Goal: Transaction & Acquisition: Purchase product/service

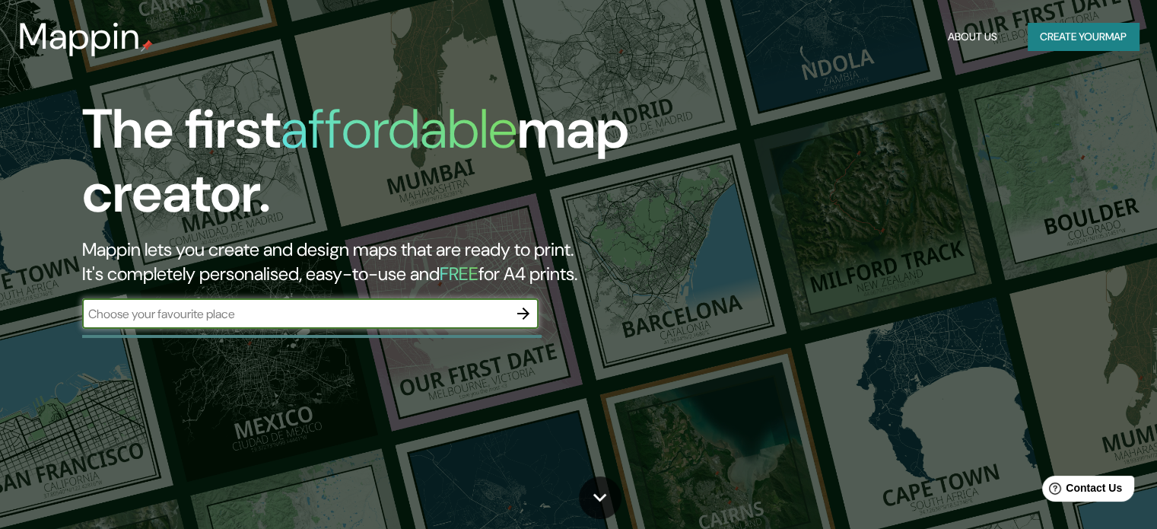
click at [407, 316] on input "text" at bounding box center [295, 313] width 426 height 17
type input "juliaca"
click at [519, 307] on icon "button" at bounding box center [523, 313] width 18 height 18
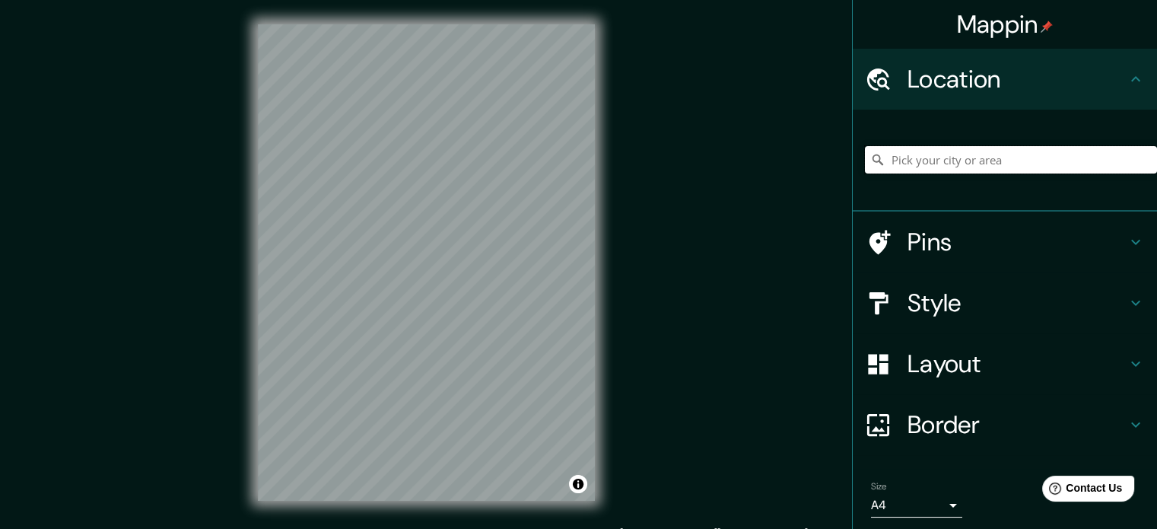
click at [984, 152] on input "Pick your city or area" at bounding box center [1011, 159] width 292 height 27
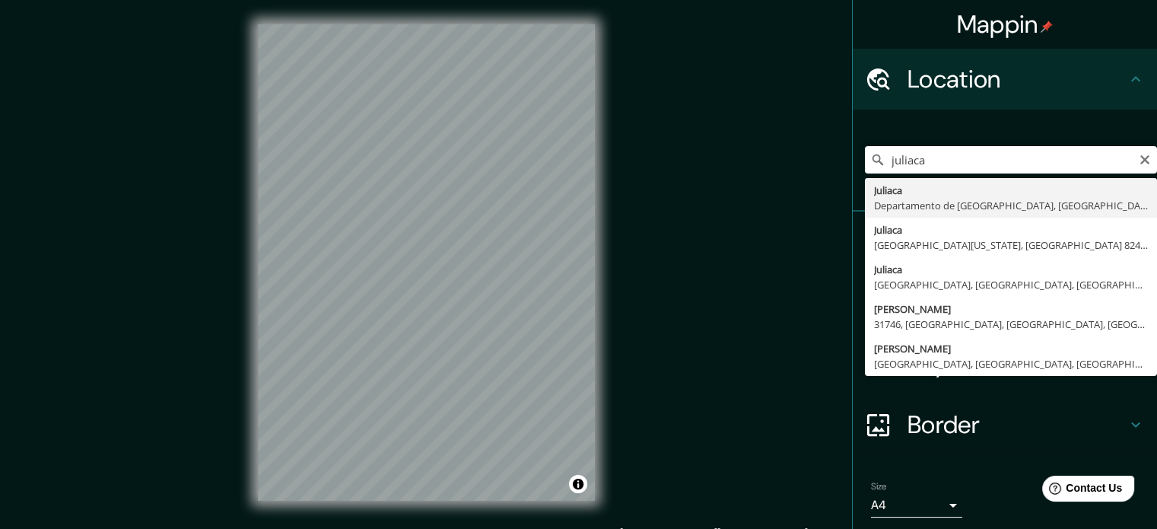
type input "Juliaca, [GEOGRAPHIC_DATA], [GEOGRAPHIC_DATA]"
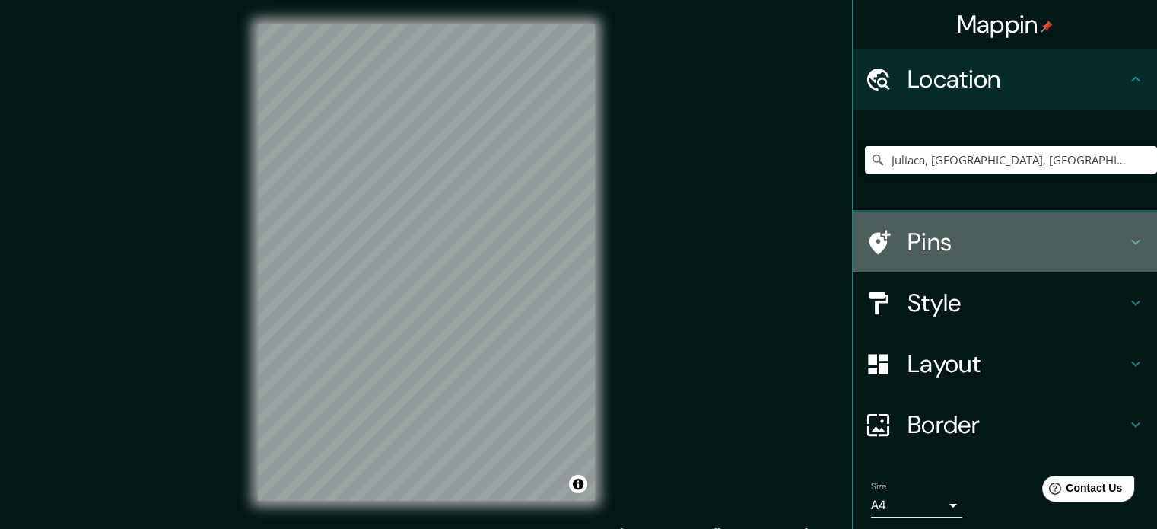
click at [941, 236] on h4 "Pins" at bounding box center [1017, 242] width 219 height 30
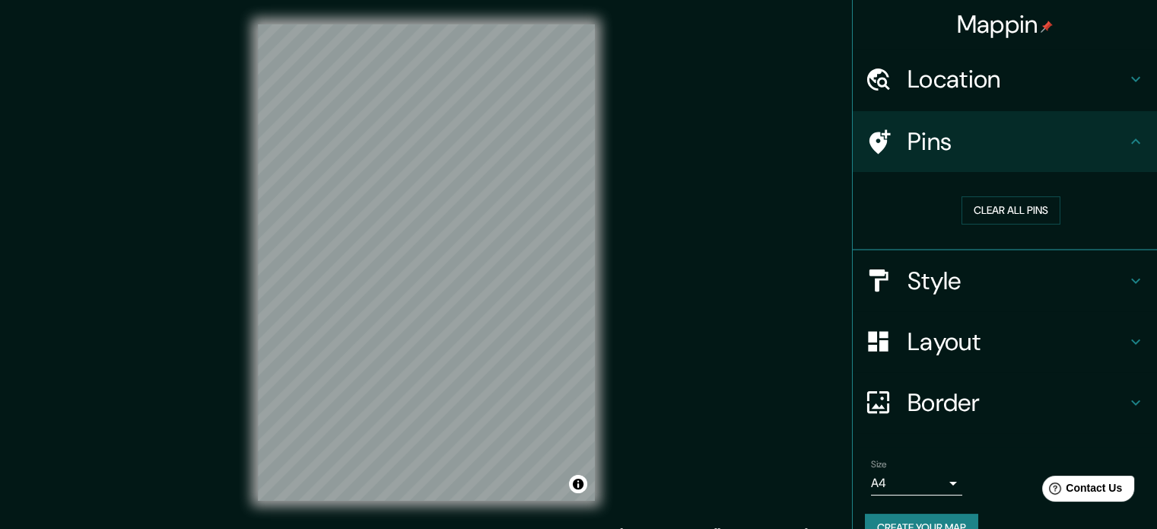
click at [1003, 270] on h4 "Style" at bounding box center [1017, 280] width 219 height 30
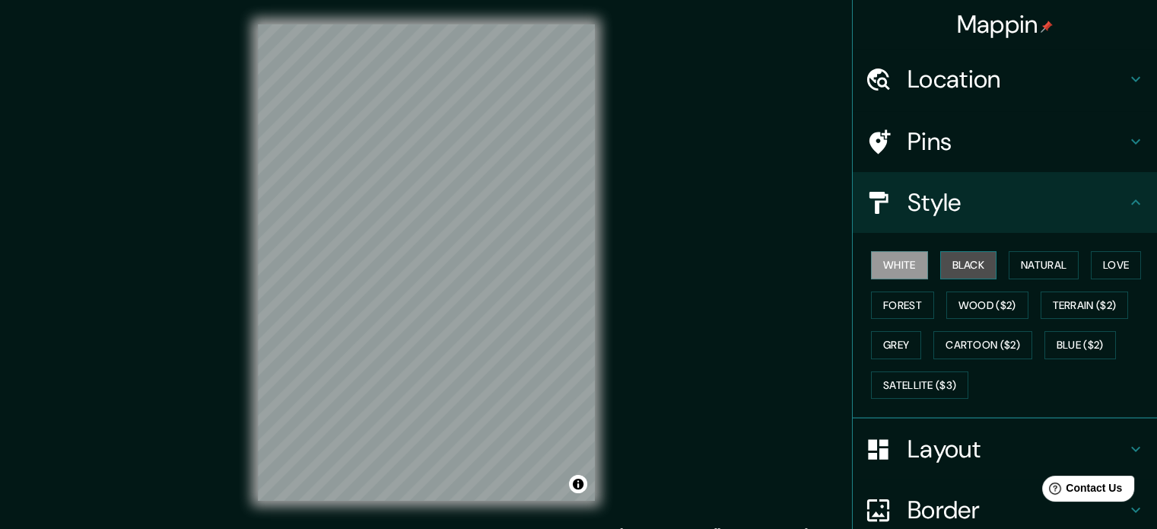
click at [956, 268] on button "Black" at bounding box center [968, 265] width 57 height 28
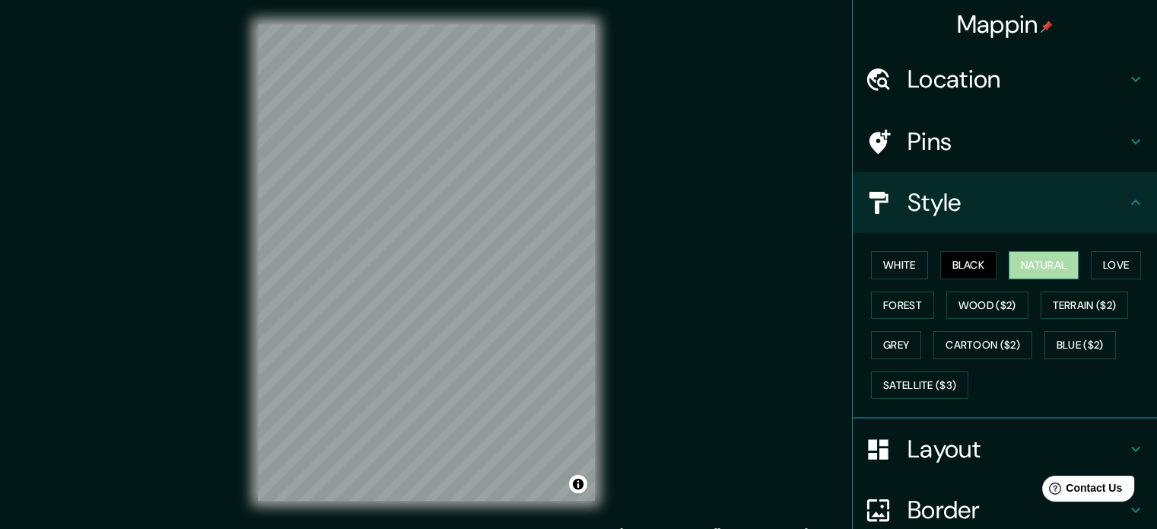
click at [1041, 255] on button "Natural" at bounding box center [1044, 265] width 70 height 28
click at [1117, 256] on button "Love" at bounding box center [1116, 265] width 50 height 28
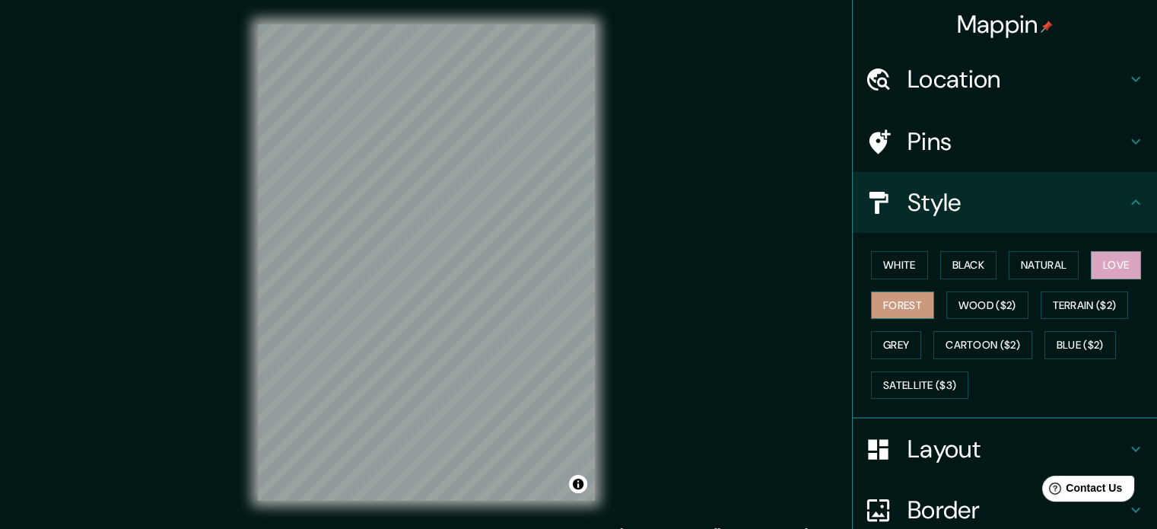
click at [909, 297] on button "Forest" at bounding box center [902, 305] width 63 height 28
click at [1055, 300] on button "Terrain ($2)" at bounding box center [1085, 305] width 88 height 28
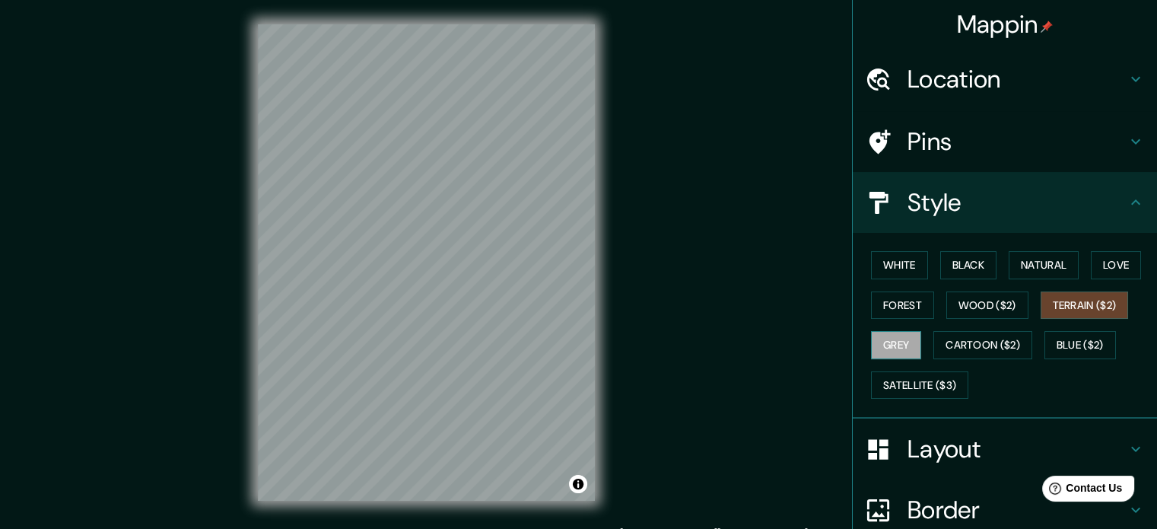
click at [894, 335] on button "Grey" at bounding box center [896, 345] width 50 height 28
click at [972, 344] on button "Cartoon ($2)" at bounding box center [982, 345] width 99 height 28
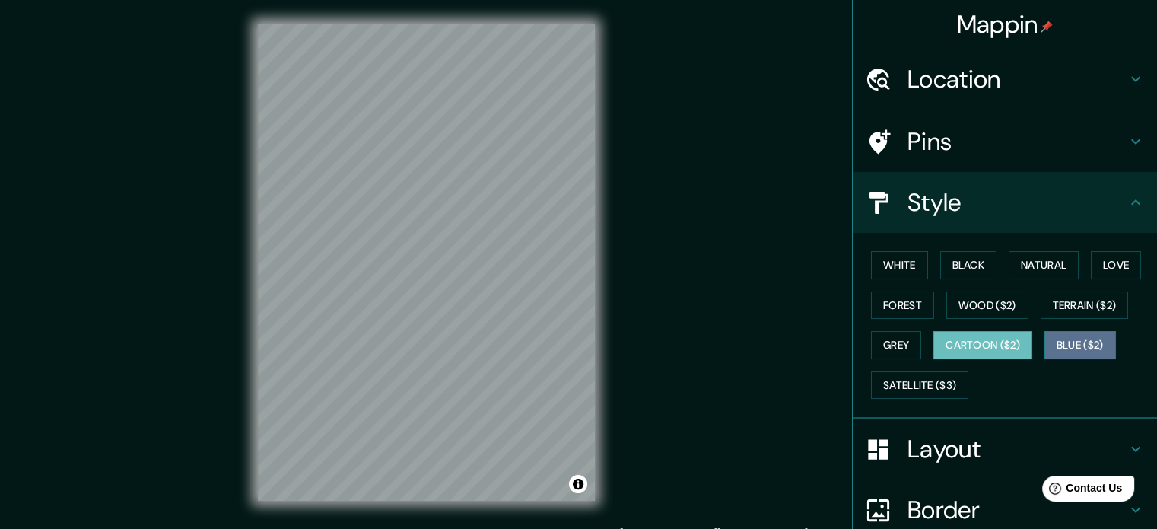
click at [1064, 348] on button "Blue ($2)" at bounding box center [1080, 345] width 72 height 28
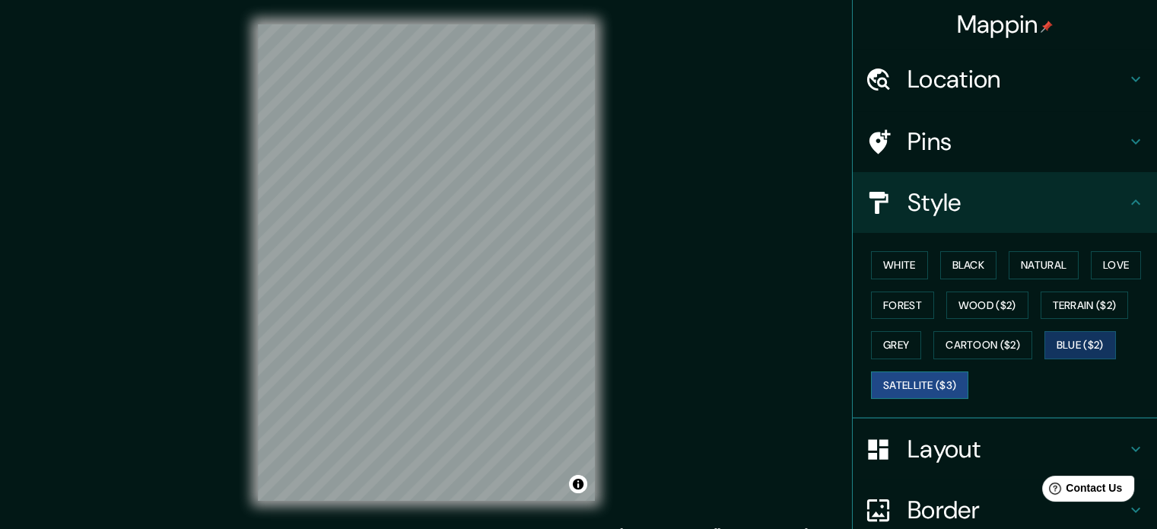
click at [931, 380] on button "Satellite ($3)" at bounding box center [919, 385] width 97 height 28
click at [896, 275] on button "White" at bounding box center [899, 265] width 57 height 28
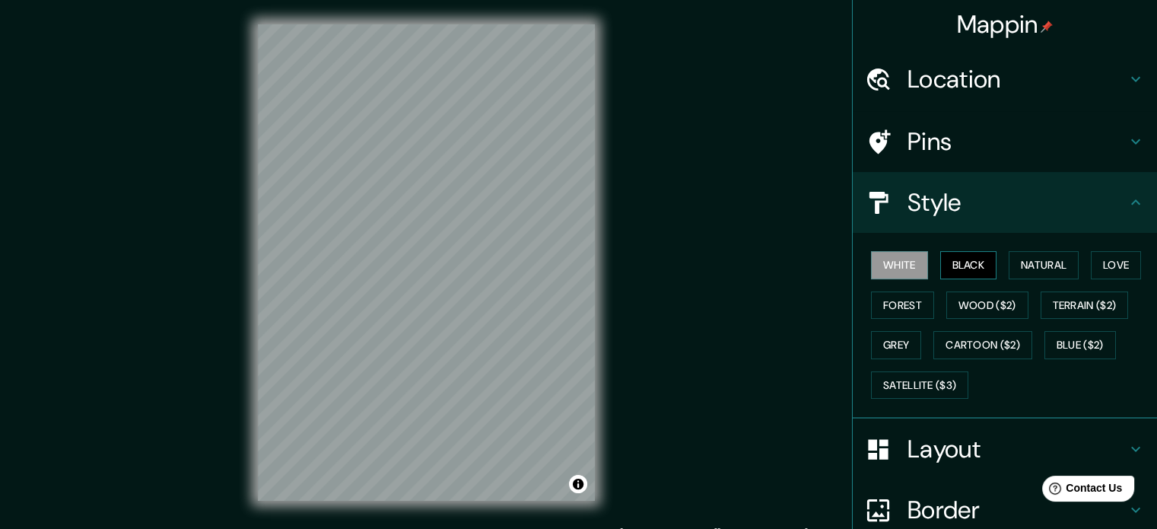
click at [956, 265] on button "Black" at bounding box center [968, 265] width 57 height 28
click at [907, 268] on button "White" at bounding box center [899, 265] width 57 height 28
click at [1111, 265] on button "Love" at bounding box center [1116, 265] width 50 height 28
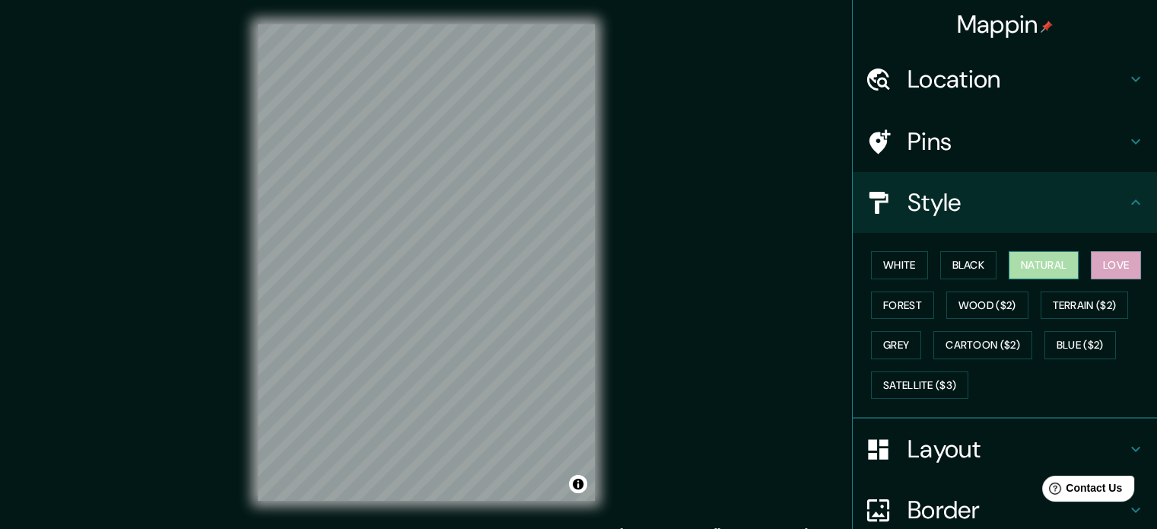
click at [1039, 270] on button "Natural" at bounding box center [1044, 265] width 70 height 28
click at [895, 312] on button "Forest" at bounding box center [902, 305] width 63 height 28
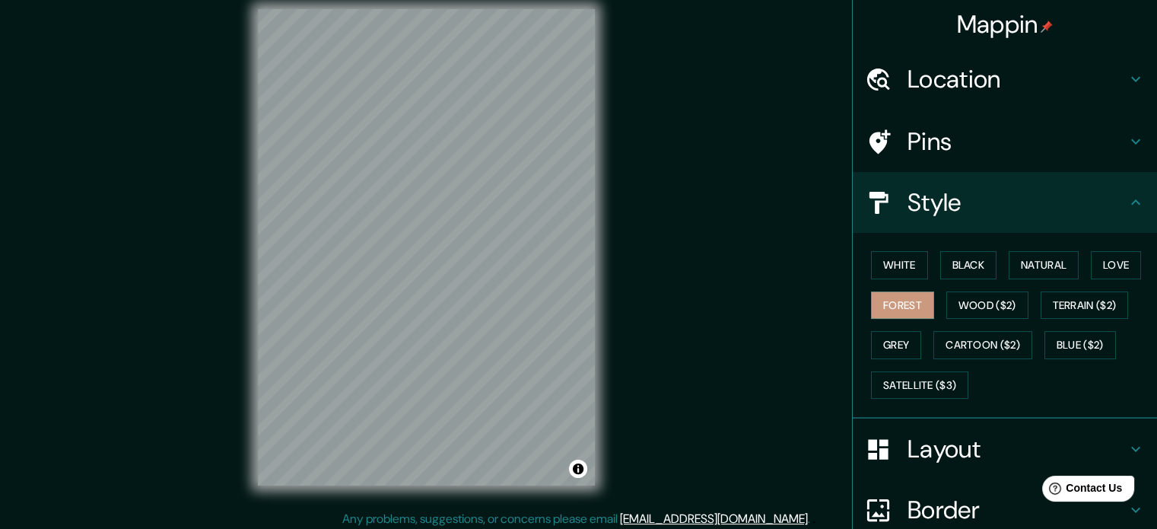
scroll to position [20, 0]
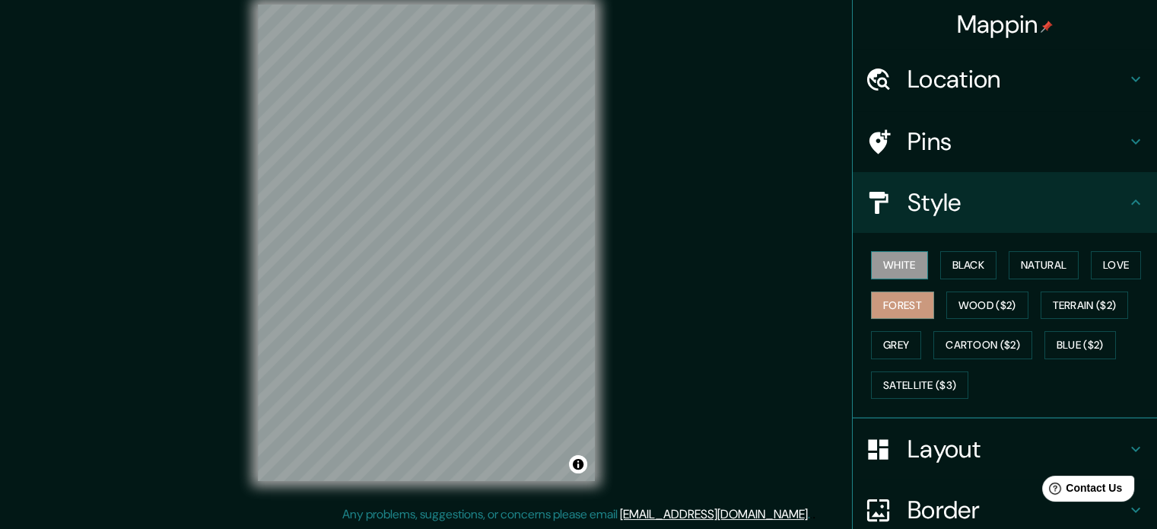
click at [911, 264] on button "White" at bounding box center [899, 265] width 57 height 28
click at [949, 267] on button "Black" at bounding box center [968, 265] width 57 height 28
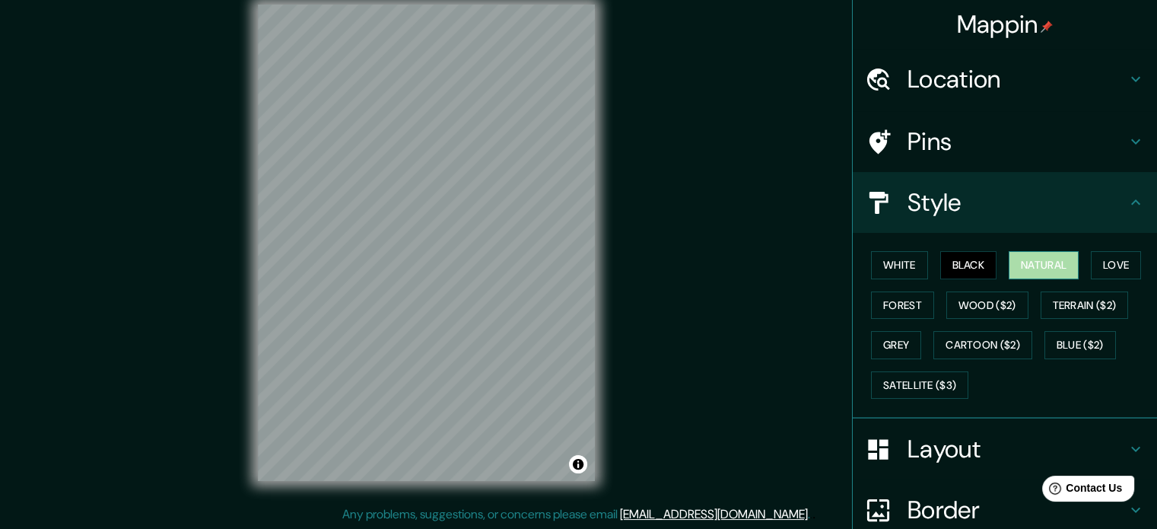
click at [1022, 263] on button "Natural" at bounding box center [1044, 265] width 70 height 28
click at [1120, 256] on button "Love" at bounding box center [1116, 265] width 50 height 28
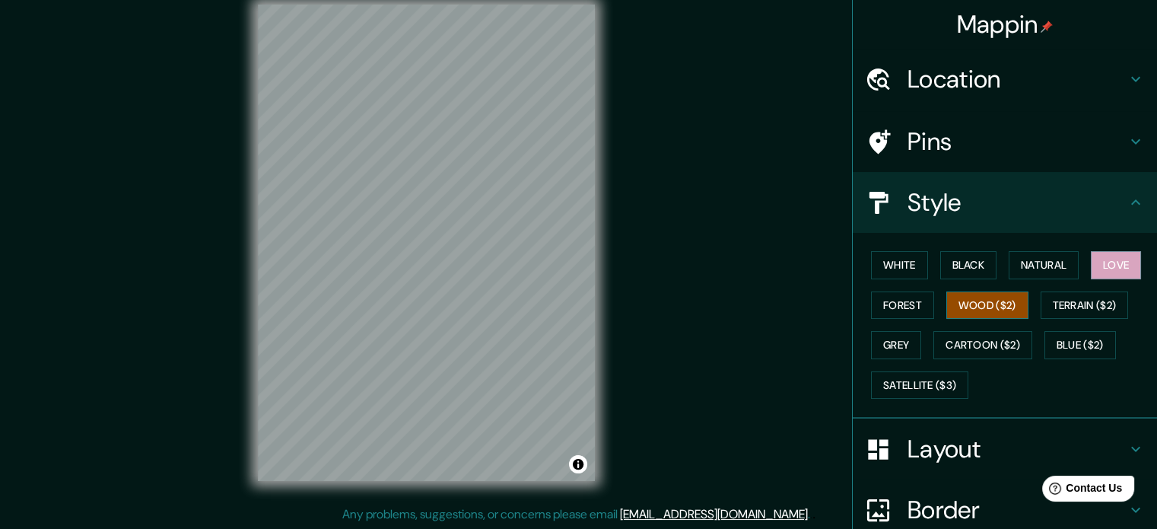
click at [971, 298] on button "Wood ($2)" at bounding box center [987, 305] width 82 height 28
click at [1081, 285] on div "White Black Natural Love Forest Wood ($2) Terrain ($2) Grey Cartoon ($2) Blue (…" at bounding box center [1011, 325] width 292 height 160
click at [1086, 304] on button "Terrain ($2)" at bounding box center [1085, 305] width 88 height 28
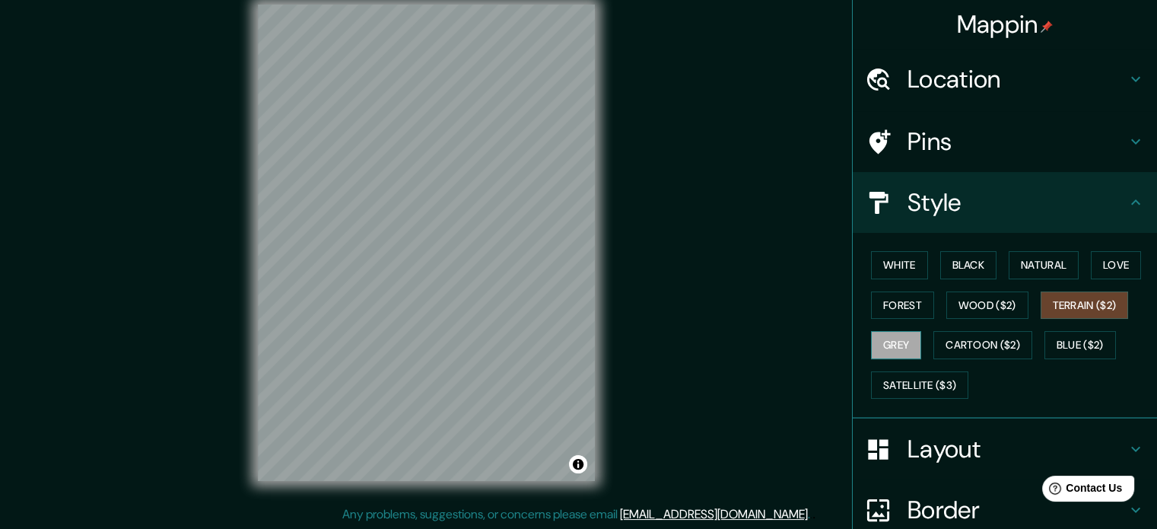
click at [886, 343] on button "Grey" at bounding box center [896, 345] width 50 height 28
click at [982, 339] on button "Cartoon ($2)" at bounding box center [982, 345] width 99 height 28
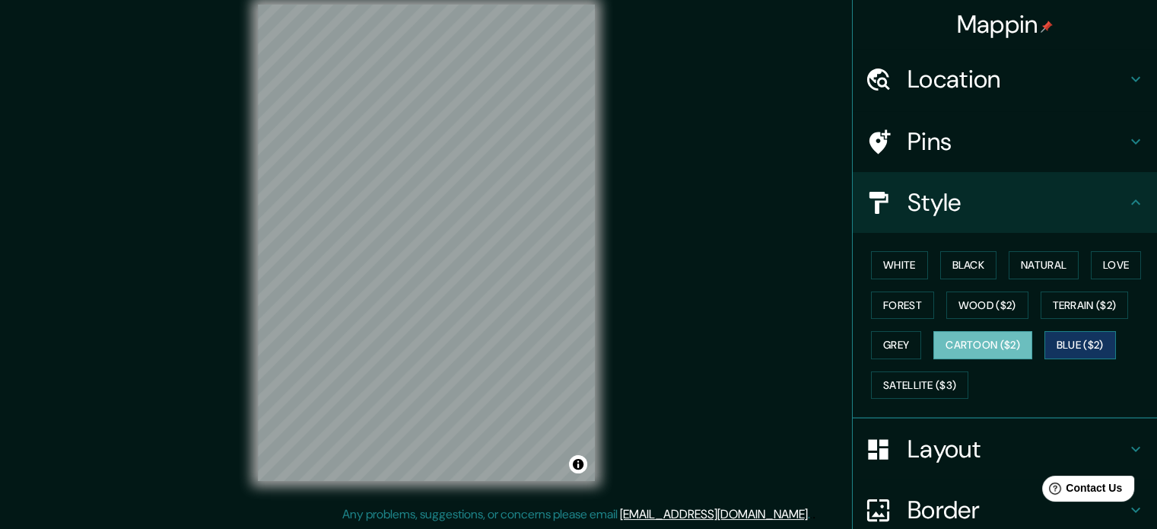
click at [1092, 331] on button "Blue ($2)" at bounding box center [1080, 345] width 72 height 28
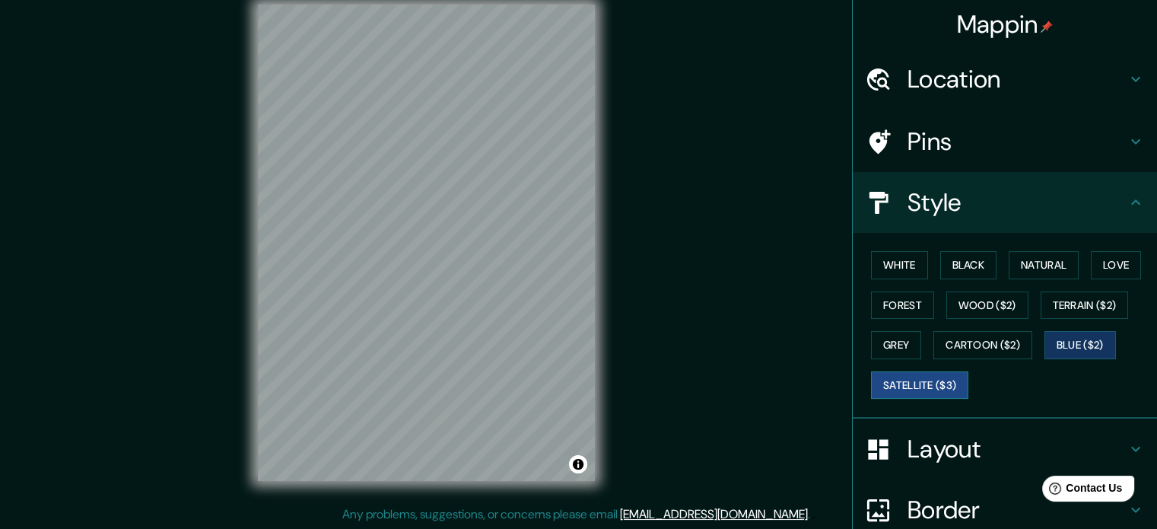
click at [949, 379] on button "Satellite ($3)" at bounding box center [919, 385] width 97 height 28
click at [962, 273] on button "Black" at bounding box center [968, 265] width 57 height 28
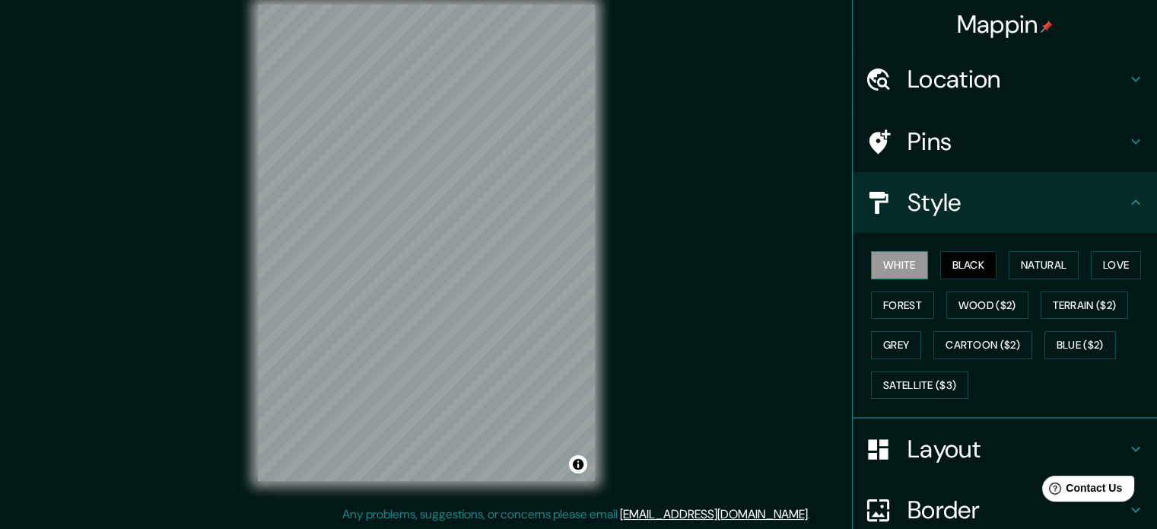
click at [904, 258] on button "White" at bounding box center [899, 265] width 57 height 28
